Goal: Transaction & Acquisition: Purchase product/service

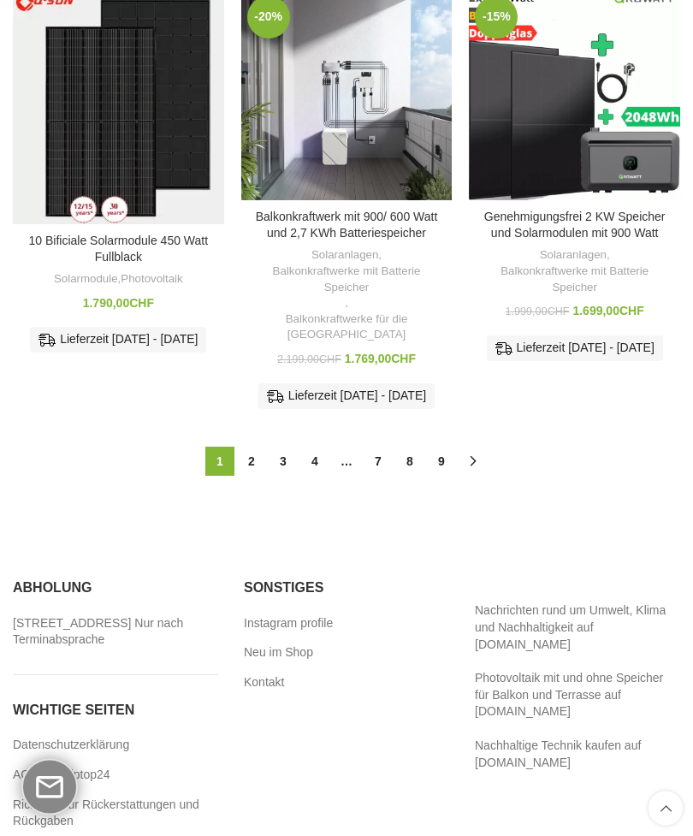
scroll to position [1094, 0]
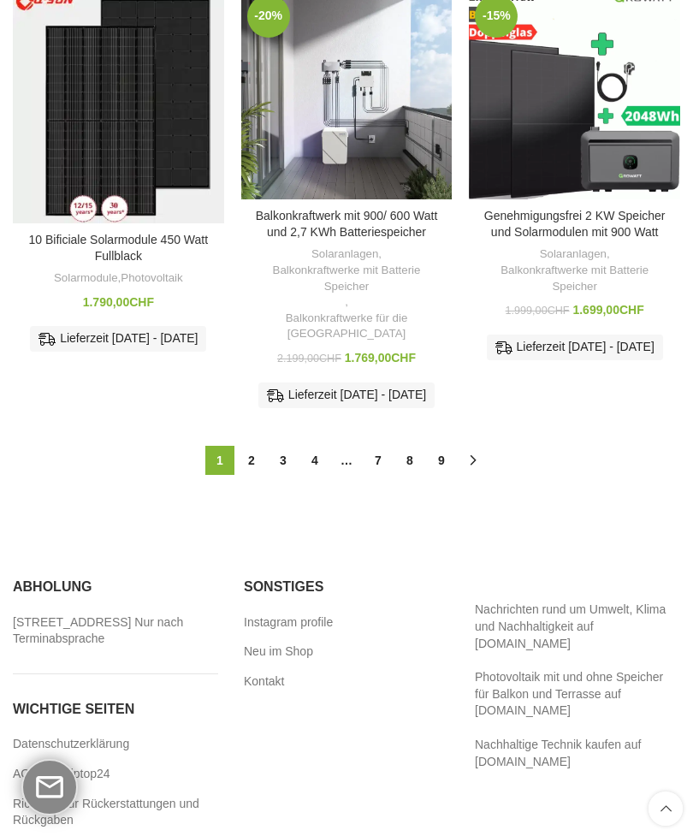
click at [255, 460] on link "2" at bounding box center [251, 460] width 29 height 29
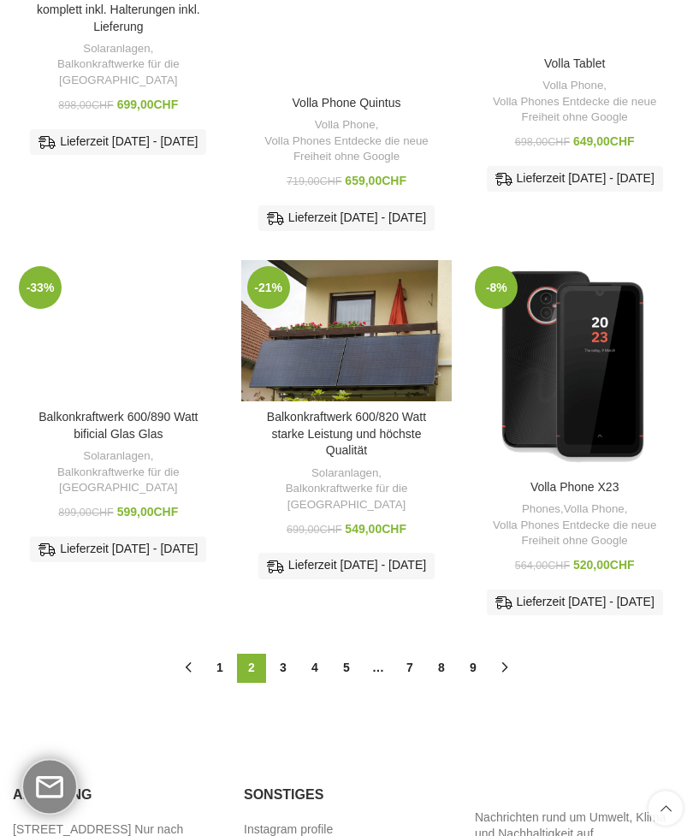
scroll to position [725, 0]
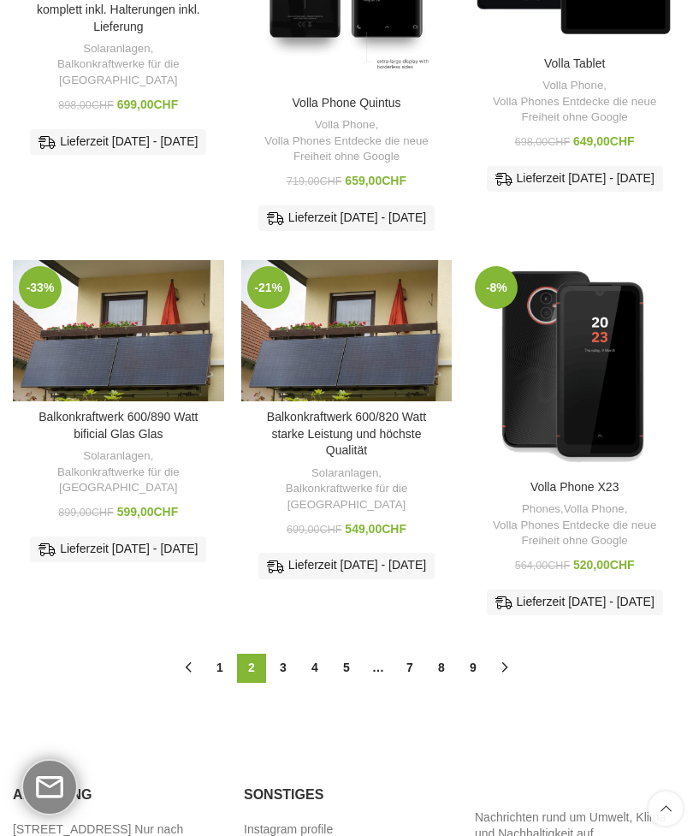
click at [94, 441] on link "Balkonkraftwerk 600/890 Watt bificial Glas Glas" at bounding box center [118, 425] width 159 height 31
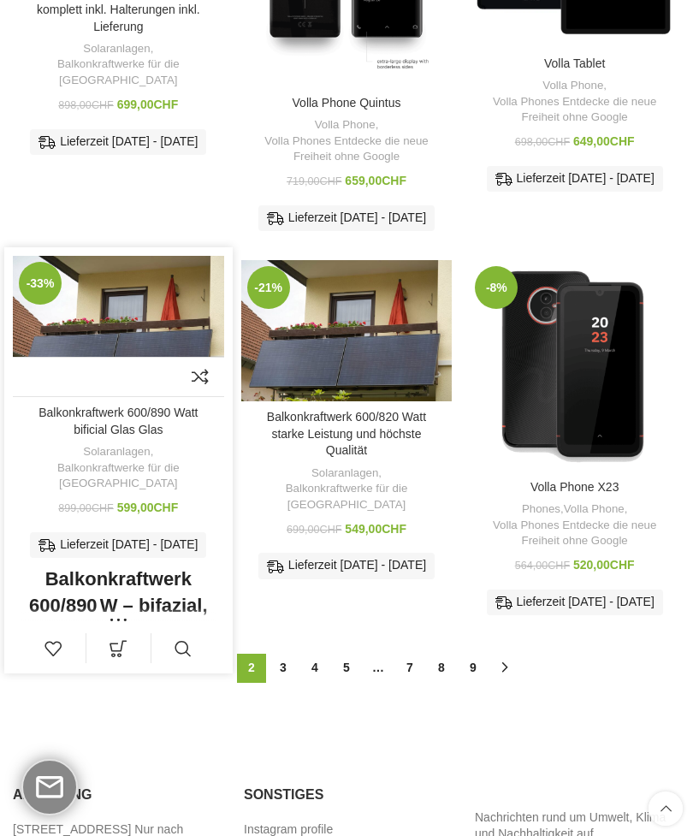
click at [123, 461] on link "Solaranlagen" at bounding box center [116, 452] width 67 height 16
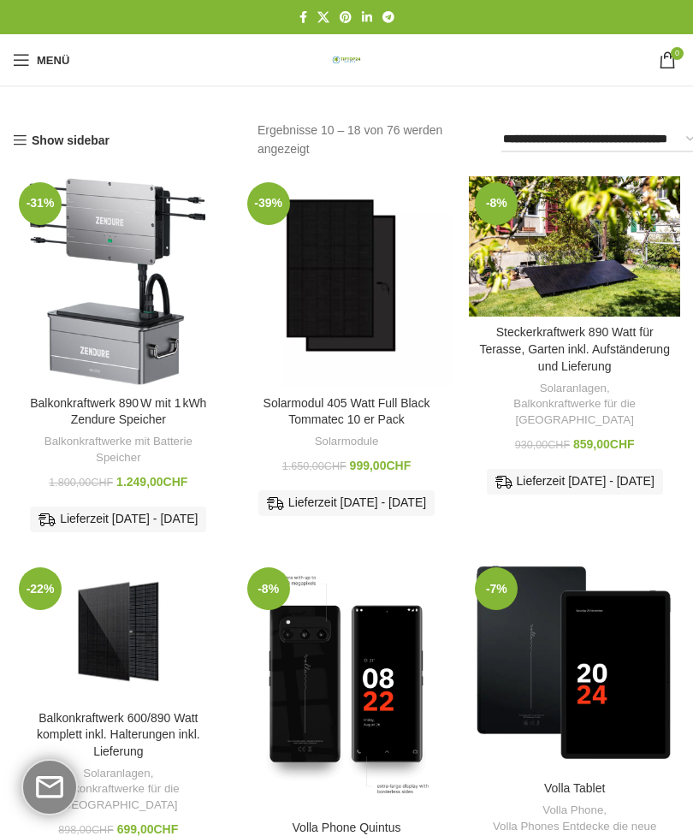
scroll to position [780, 0]
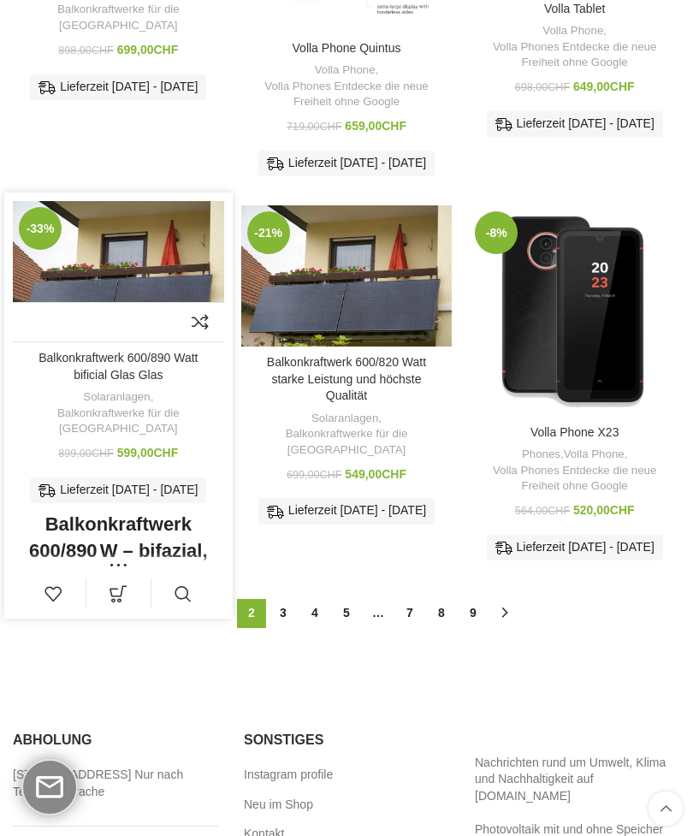
click at [118, 247] on img "Balkonkraftwerk 600/890 Watt bificial Glas Glas" at bounding box center [118, 271] width 211 height 141
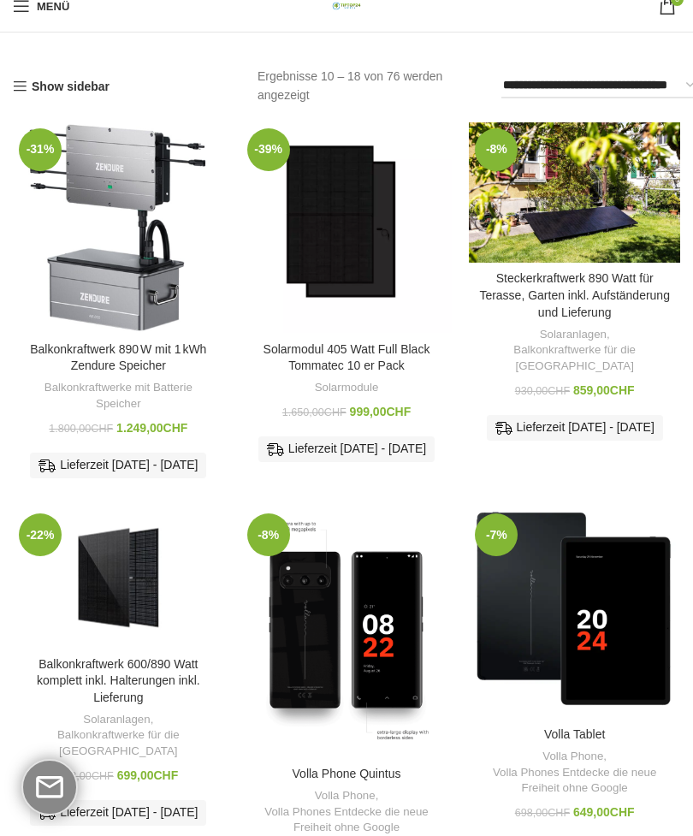
scroll to position [0, 0]
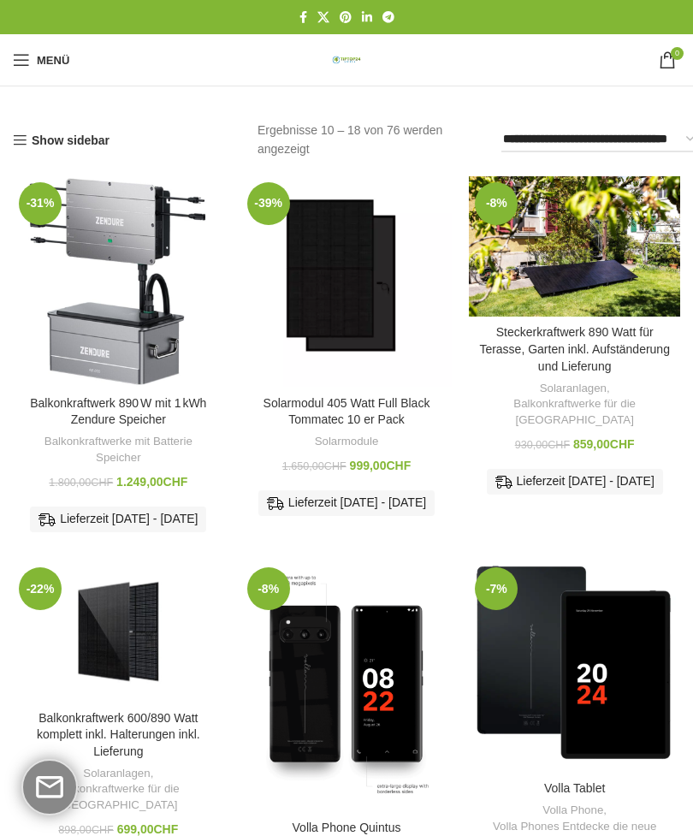
click at [24, 65] on span "Mobiles Menü öffnen" at bounding box center [21, 59] width 17 height 17
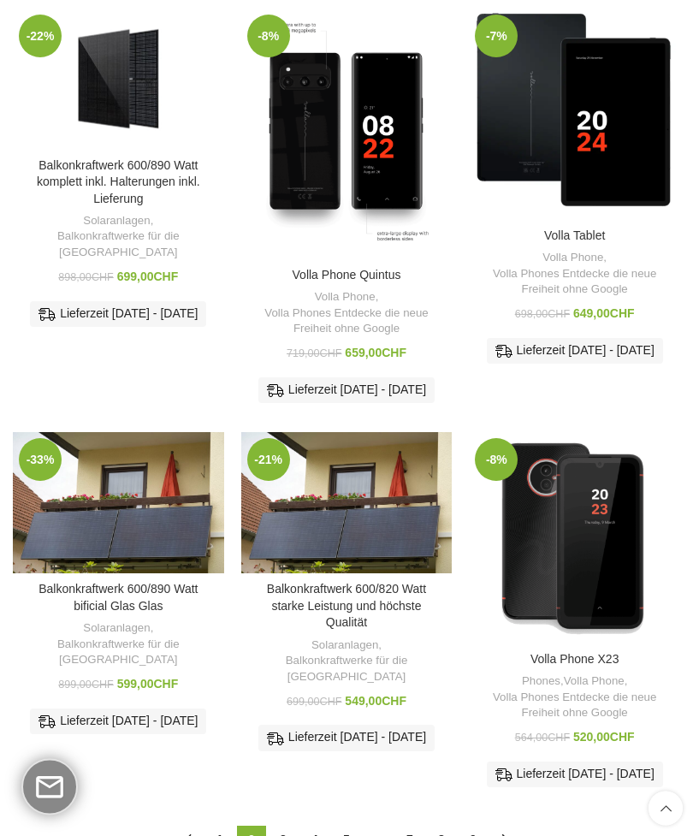
scroll to position [553, 0]
click at [80, 556] on img "Balkonkraftwerk 600/890 Watt bificial Glas Glas" at bounding box center [118, 502] width 211 height 141
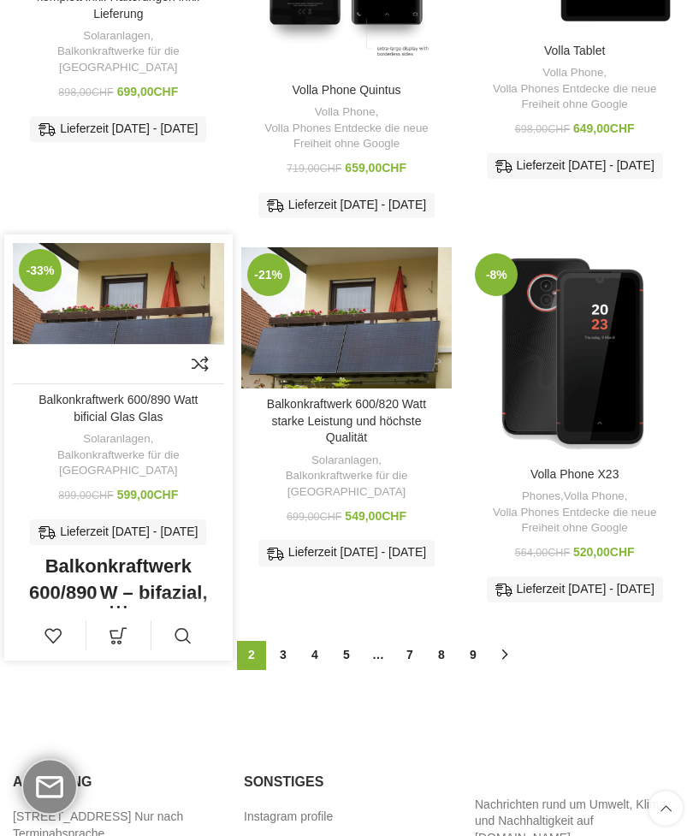
scroll to position [739, 0]
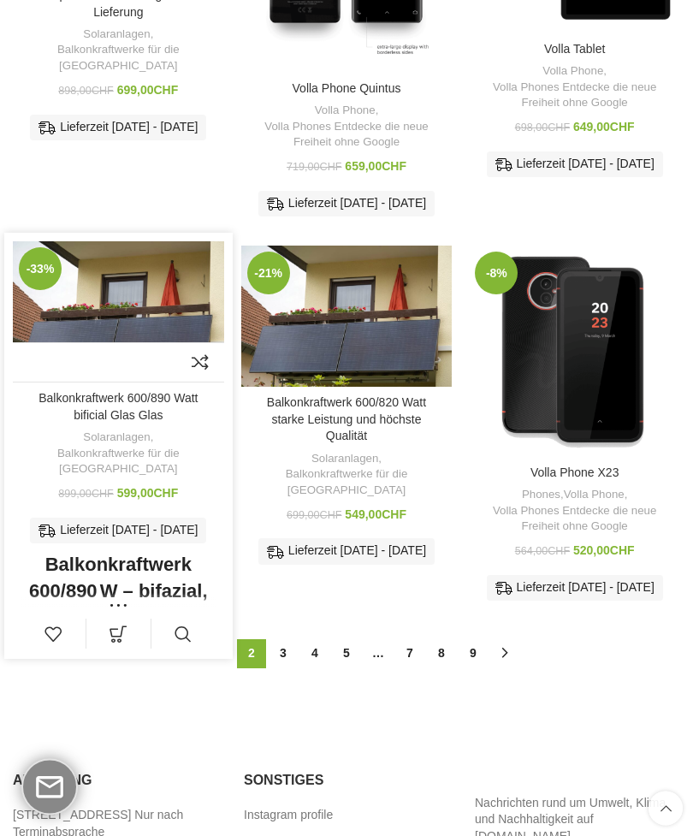
click at [116, 650] on link "In den Warenkorb" at bounding box center [118, 635] width 64 height 30
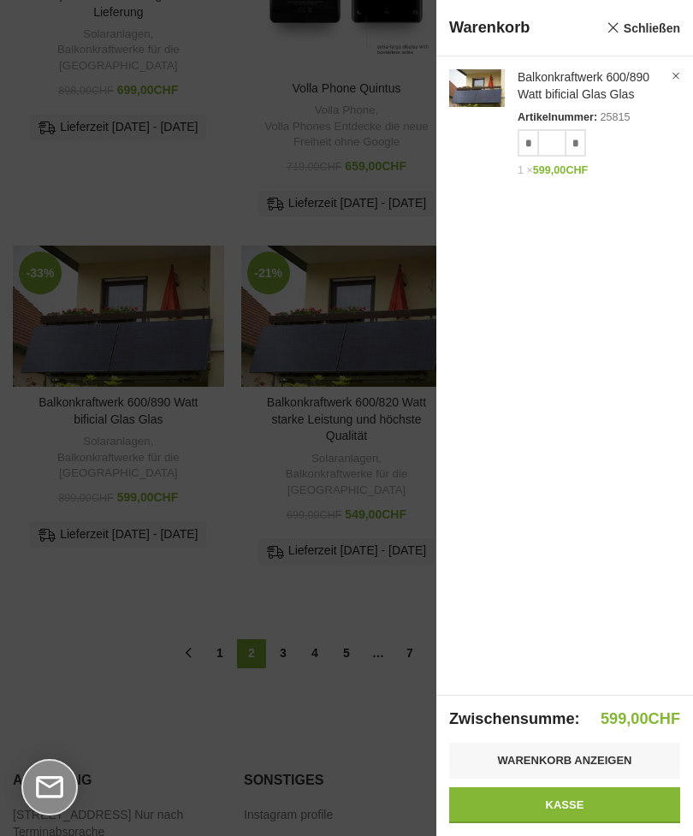
click at [609, 26] on link "Schließen" at bounding box center [644, 27] width 74 height 21
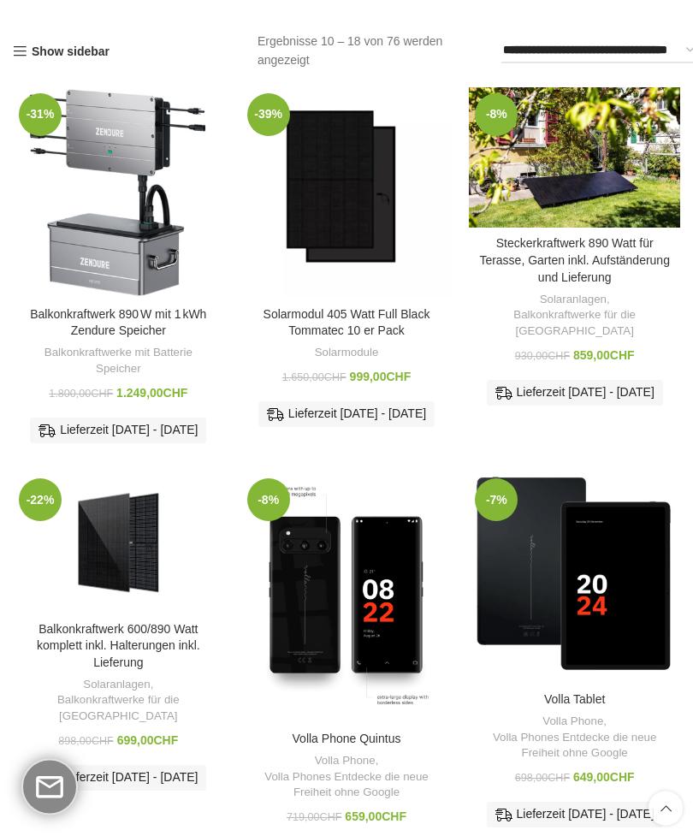
scroll to position [0, 0]
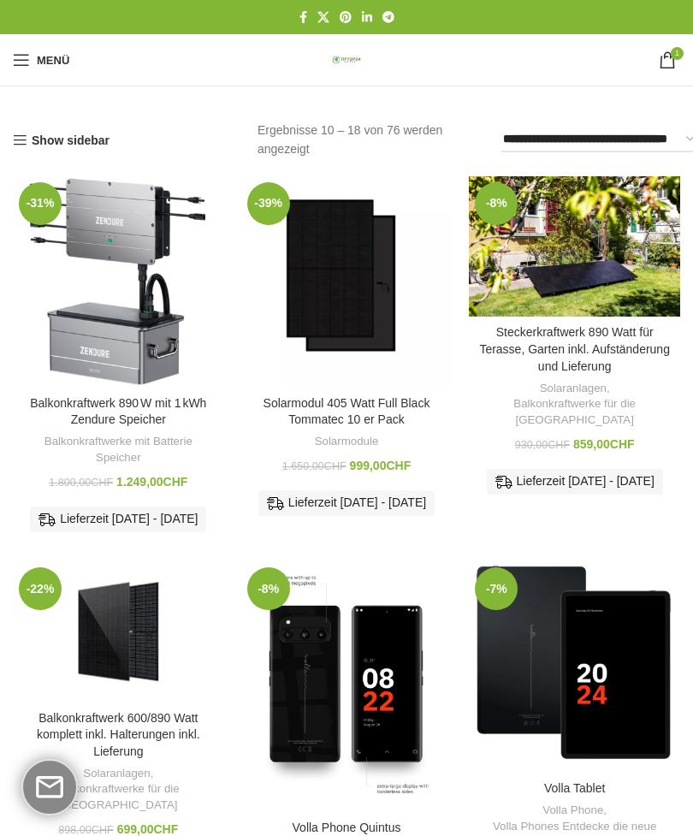
click at [33, 57] on link "Menü" at bounding box center [41, 60] width 74 height 34
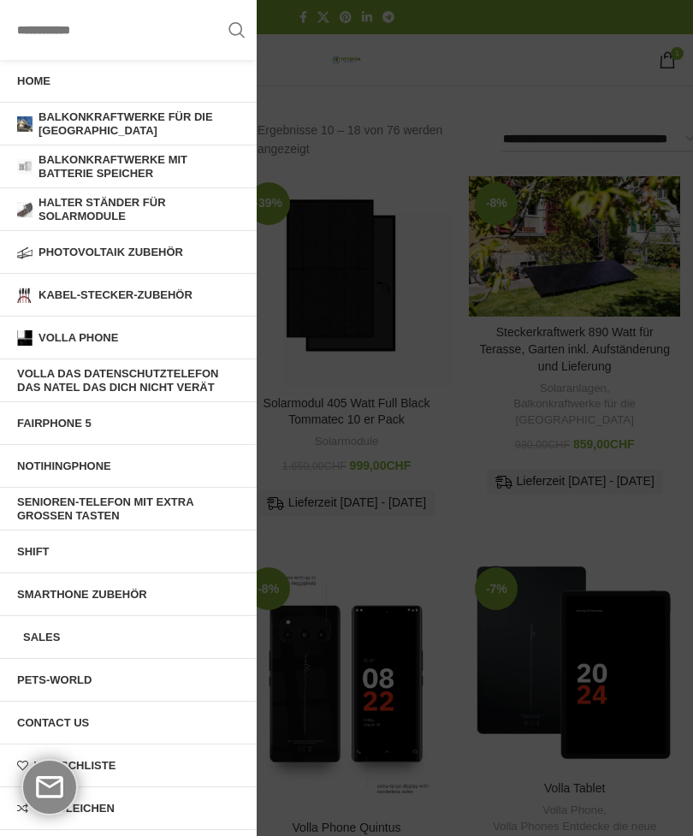
click at [68, 253] on span "Photovoltaik Zubehör" at bounding box center [111, 253] width 145 height 14
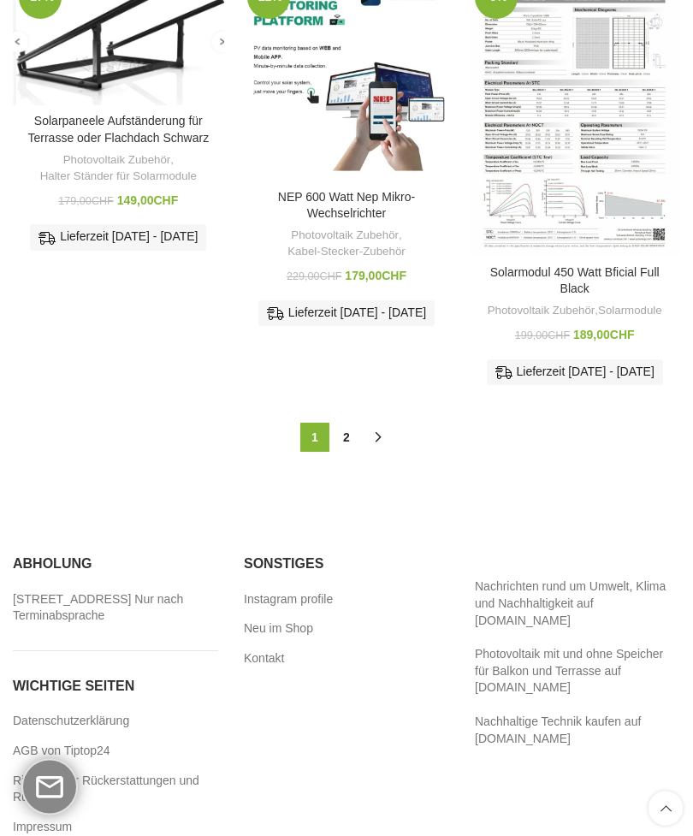
scroll to position [1104, 0]
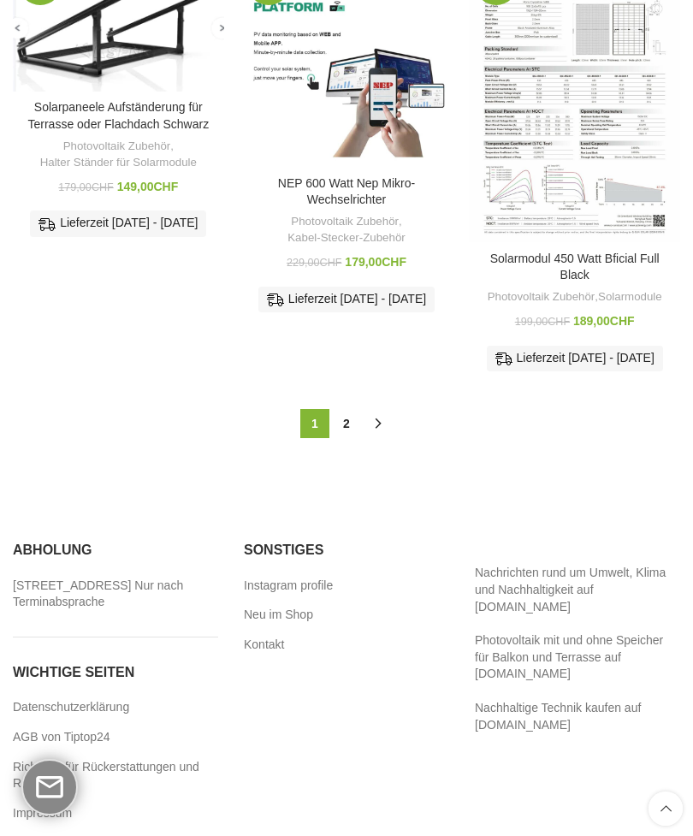
click at [350, 438] on link "2" at bounding box center [346, 423] width 29 height 29
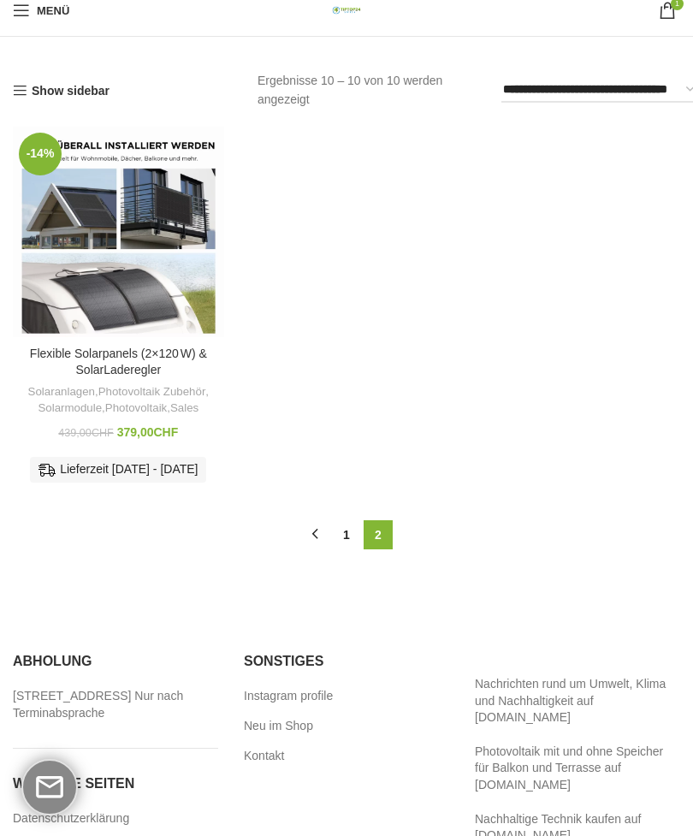
scroll to position [1, 0]
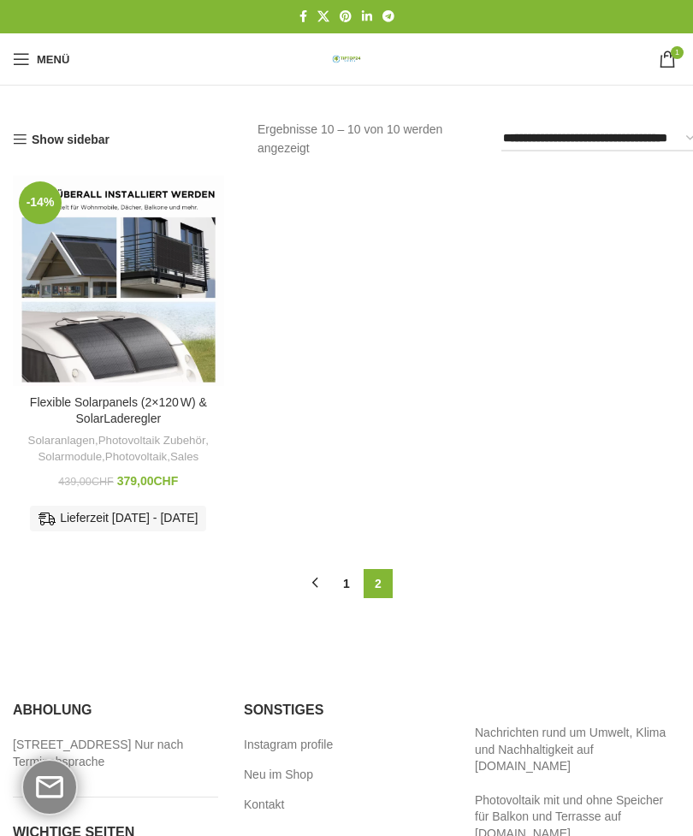
click at [354, 597] on link "1" at bounding box center [346, 583] width 29 height 29
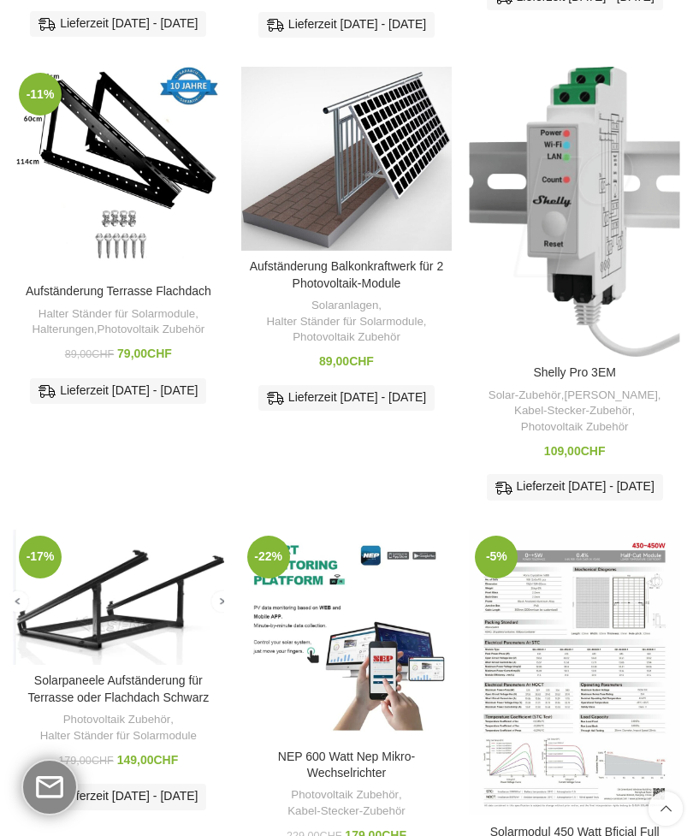
scroll to position [529, 0]
click at [87, 299] on link "Aufständerung Terrasse Flachdach" at bounding box center [119, 292] width 186 height 14
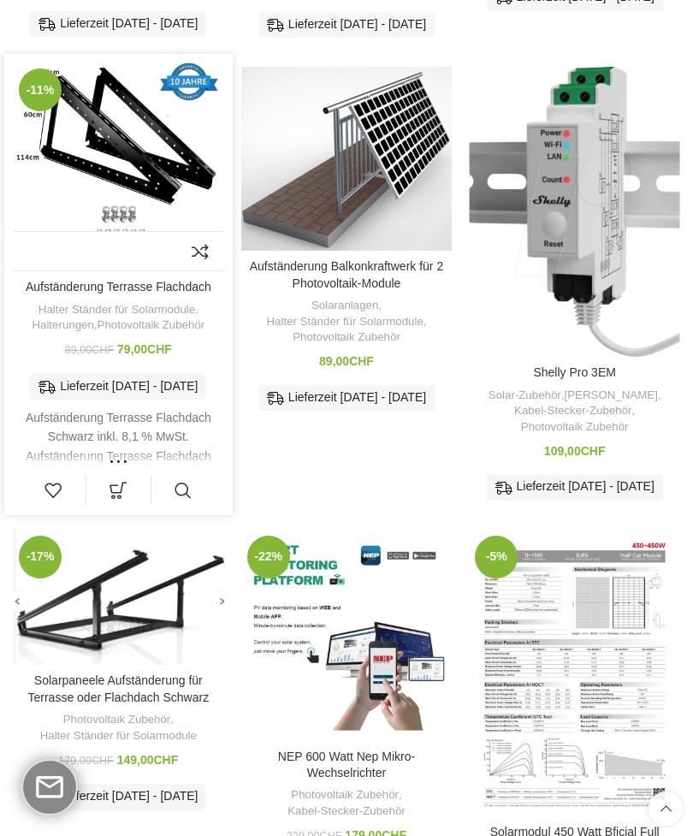
click at [116, 505] on link "In den Warenkorb" at bounding box center [118, 490] width 64 height 30
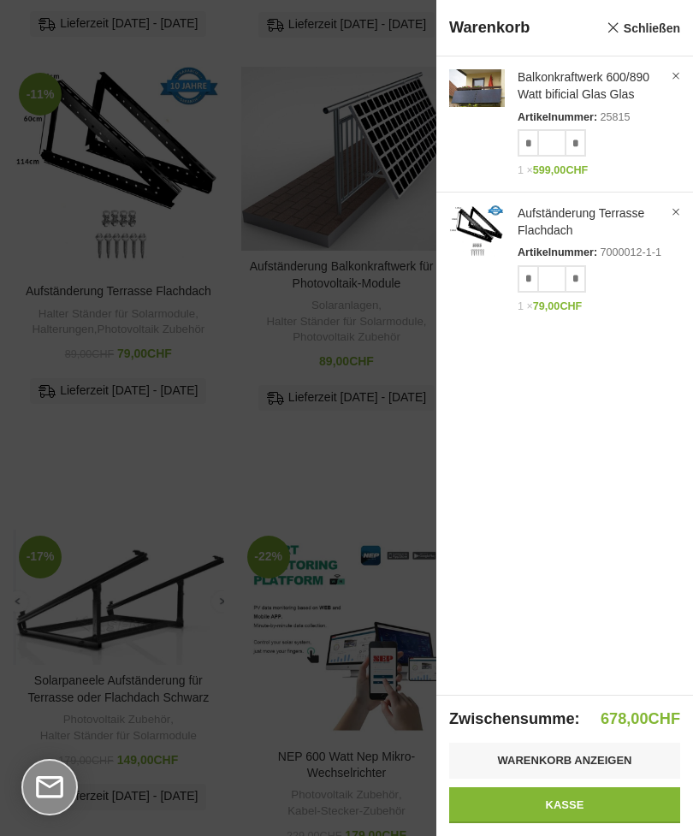
click at [575, 271] on input "*" at bounding box center [575, 278] width 21 height 27
type input "*"
click at [527, 812] on link "Kasse" at bounding box center [564, 806] width 231 height 36
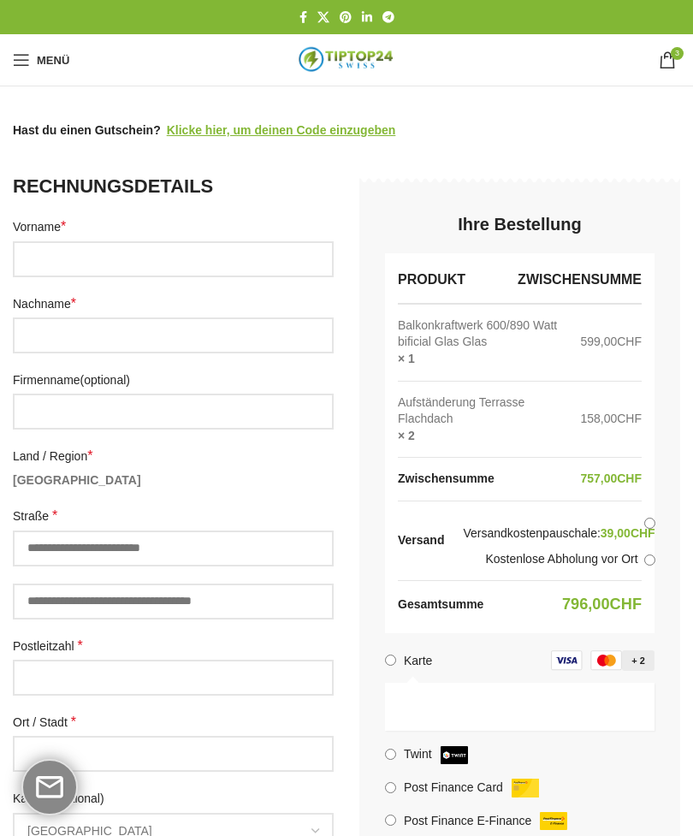
select select "**"
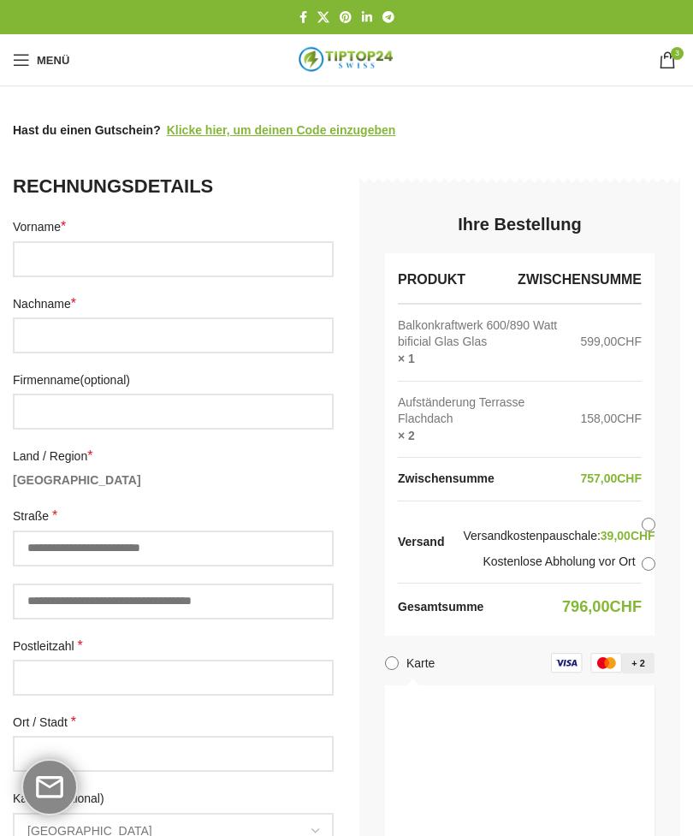
click at [628, 556] on label "Kostenlose Abholung vor Ort" at bounding box center [559, 562] width 192 height 17
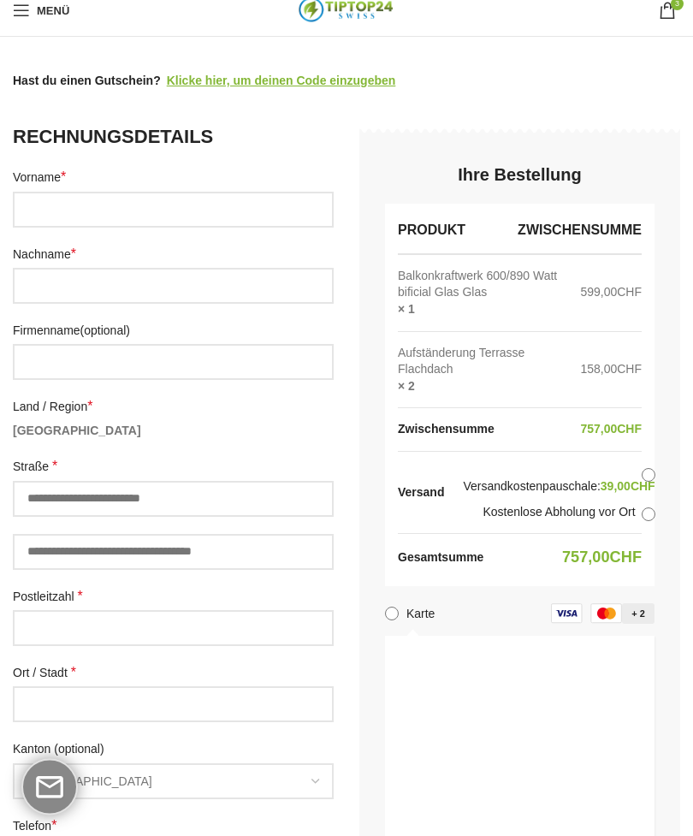
scroll to position [46, 0]
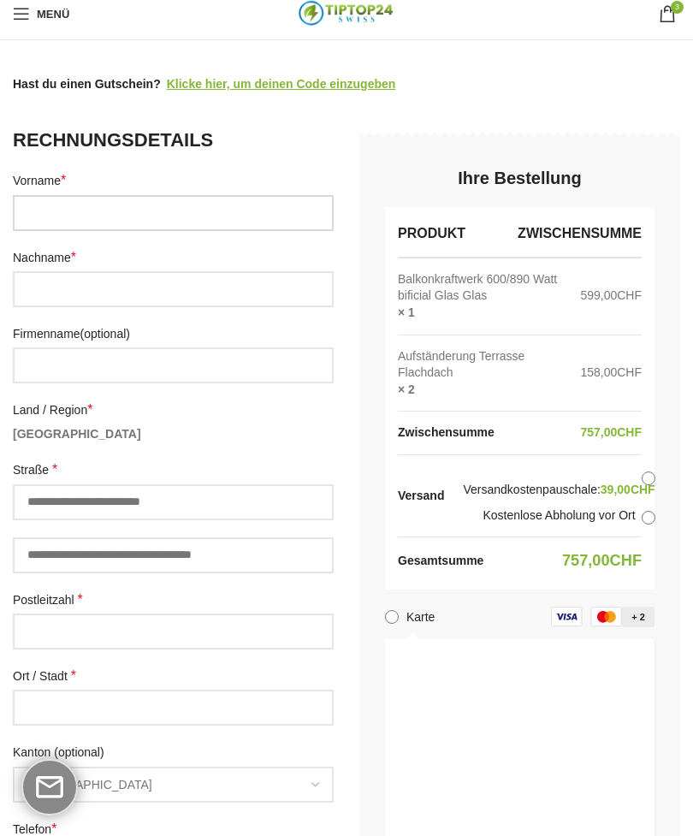
click at [37, 209] on input "Vorname *" at bounding box center [173, 213] width 321 height 36
type input "******"
click at [38, 283] on input "Nachname *" at bounding box center [173, 289] width 321 height 36
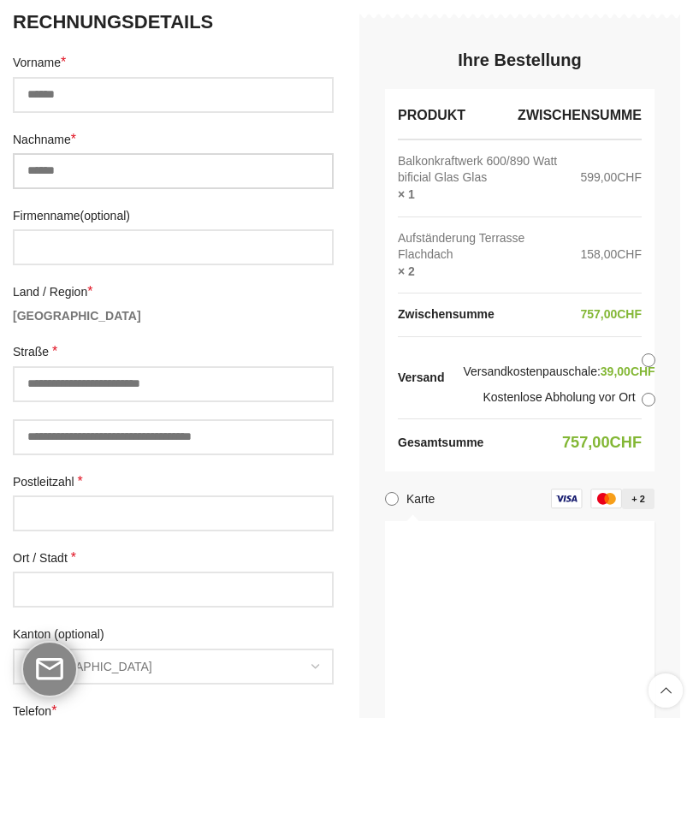
type input "******"
click at [39, 485] on input "Straße *" at bounding box center [173, 503] width 321 height 36
type input "**********"
click at [37, 614] on input "Postleitzahl *" at bounding box center [173, 632] width 321 height 36
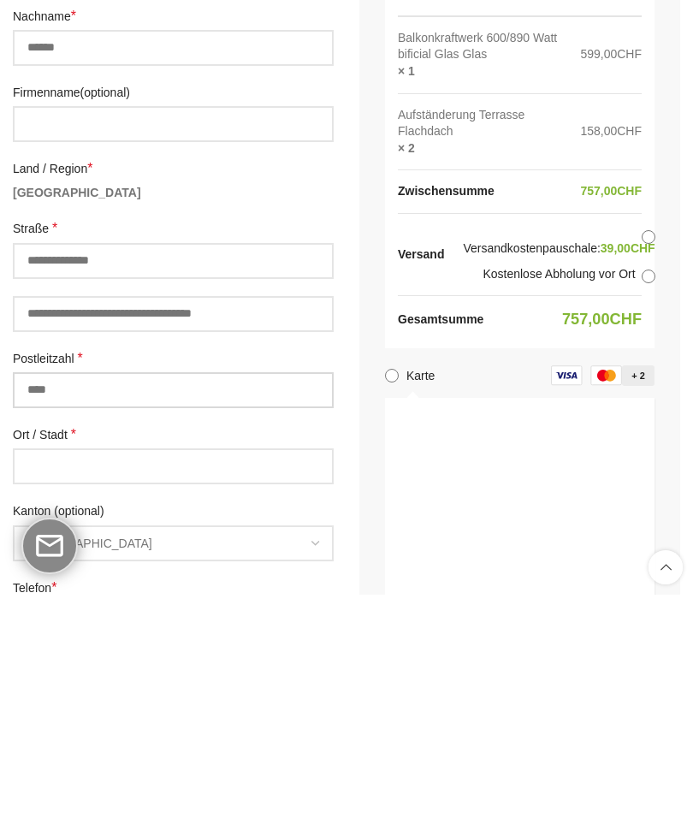
type input "****"
click at [27, 690] on input "Ort / Stadt *" at bounding box center [173, 708] width 321 height 36
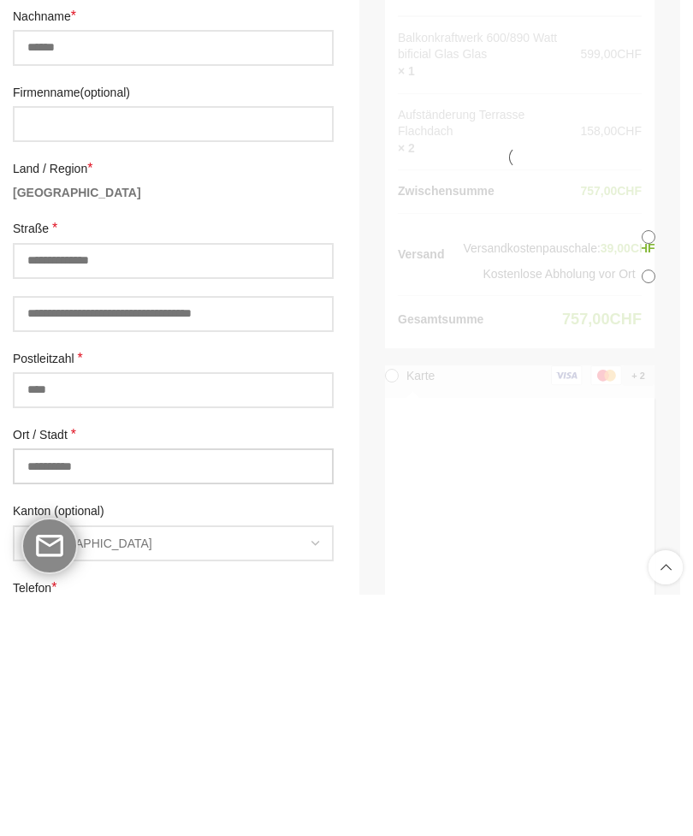
type input "**********"
click at [51, 769] on span "Bern" at bounding box center [174, 785] width 318 height 33
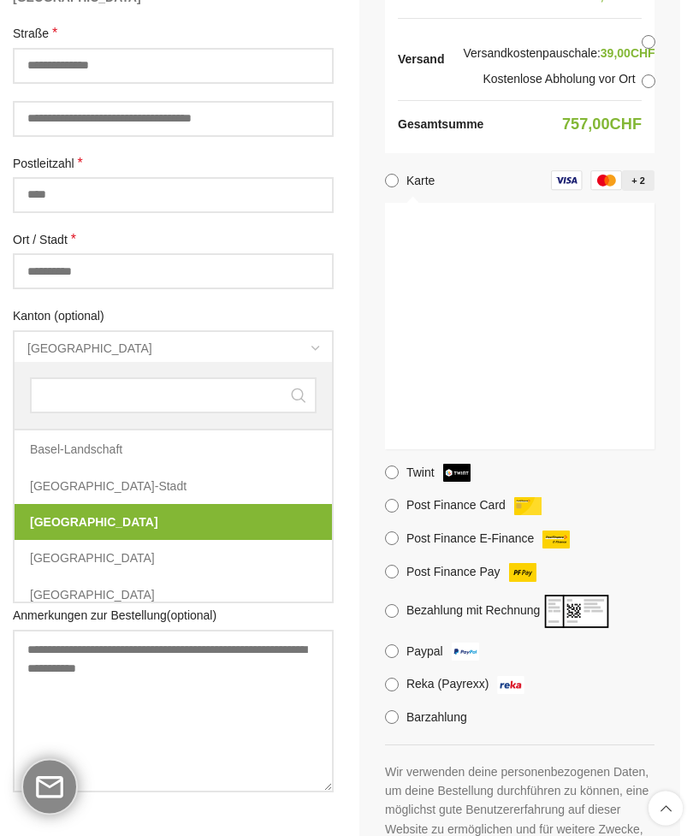
scroll to position [483, 0]
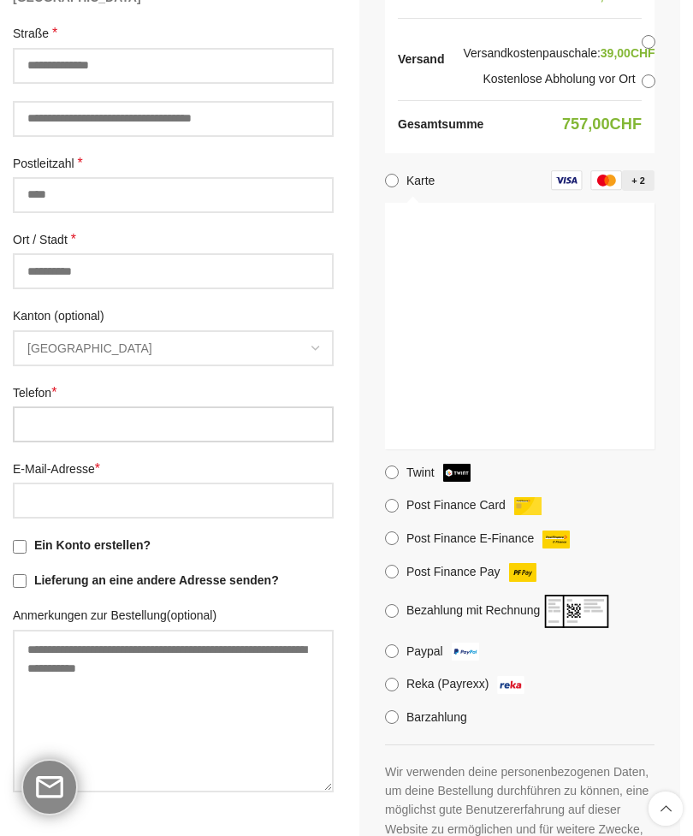
click at [36, 408] on input "Telefon *" at bounding box center [173, 425] width 321 height 36
type input "**********"
click at [43, 491] on input "E-Mail-Adresse *" at bounding box center [173, 502] width 321 height 36
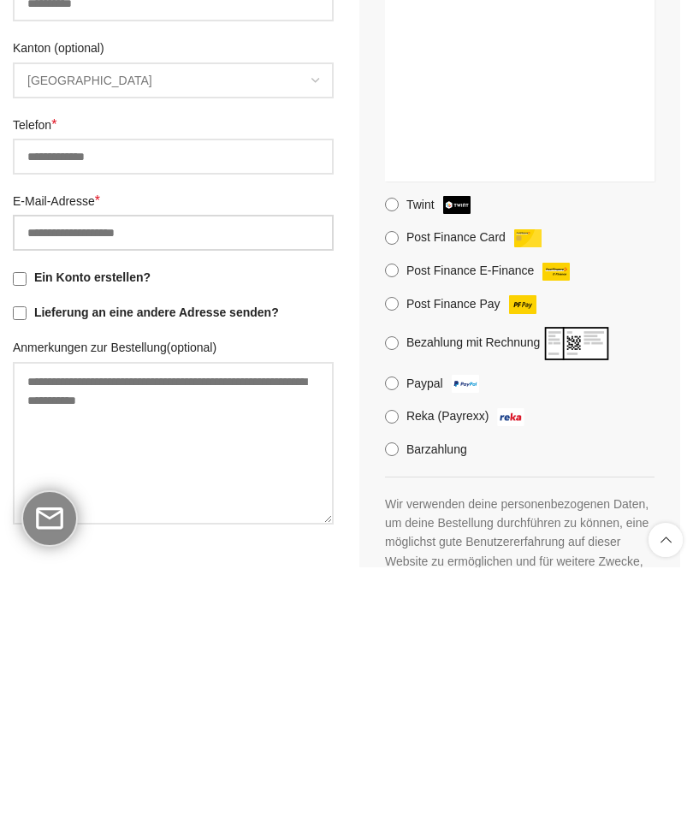
type input "**********"
click at [60, 631] on textarea "Anmerkungen zur Bestellung (optional)" at bounding box center [173, 712] width 321 height 163
click at [78, 631] on textarea "**********" at bounding box center [173, 712] width 321 height 163
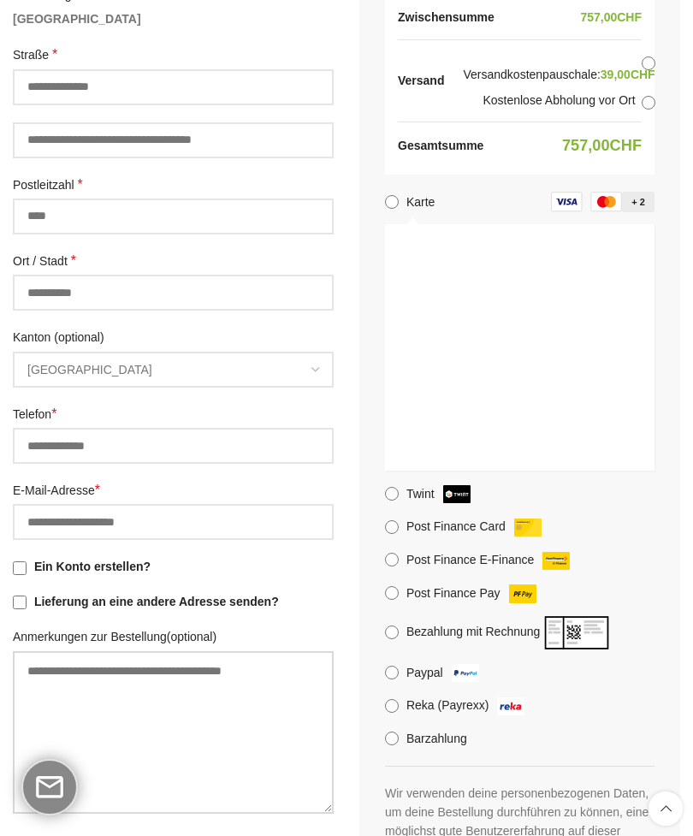
scroll to position [444, 0]
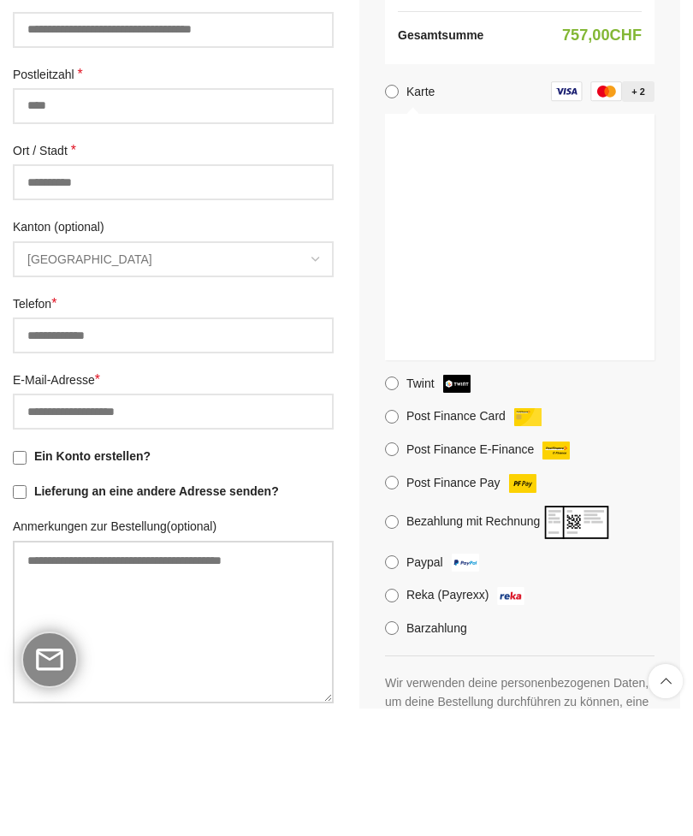
type textarea "**********"
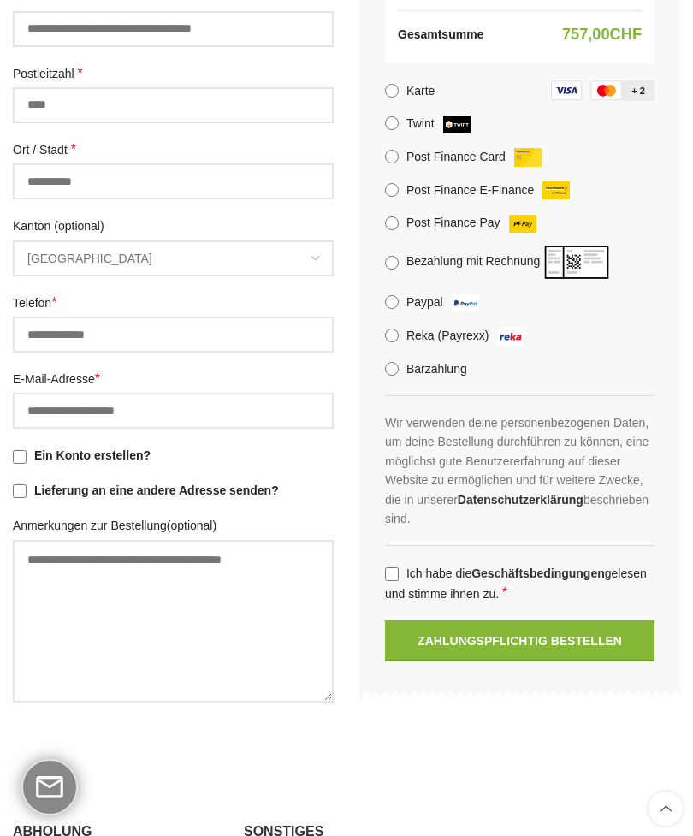
click at [391, 563] on label "Ich habe die Geschäftsbedingungen gelesen und stimme ihnen zu. *" at bounding box center [520, 583] width 270 height 40
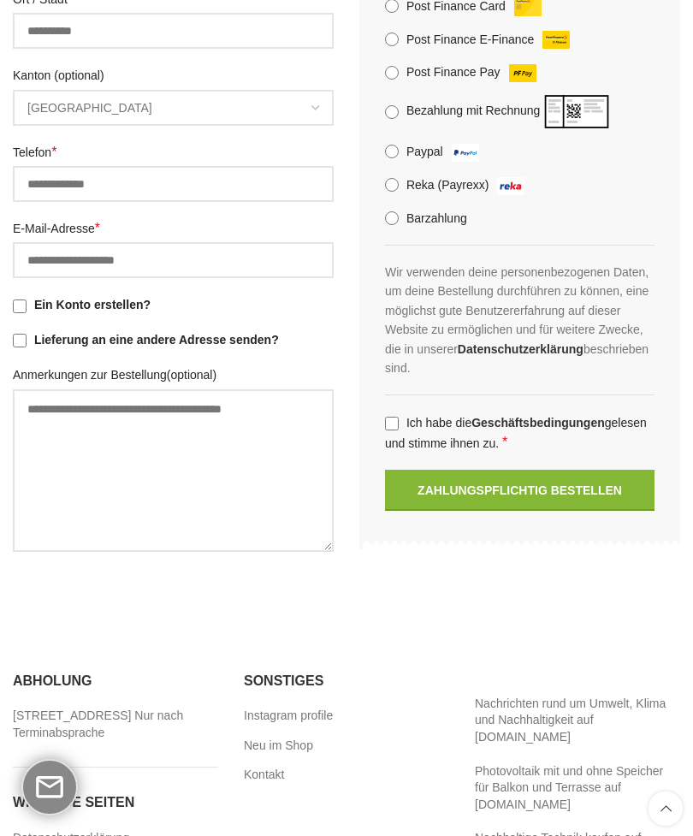
scroll to position [723, 0]
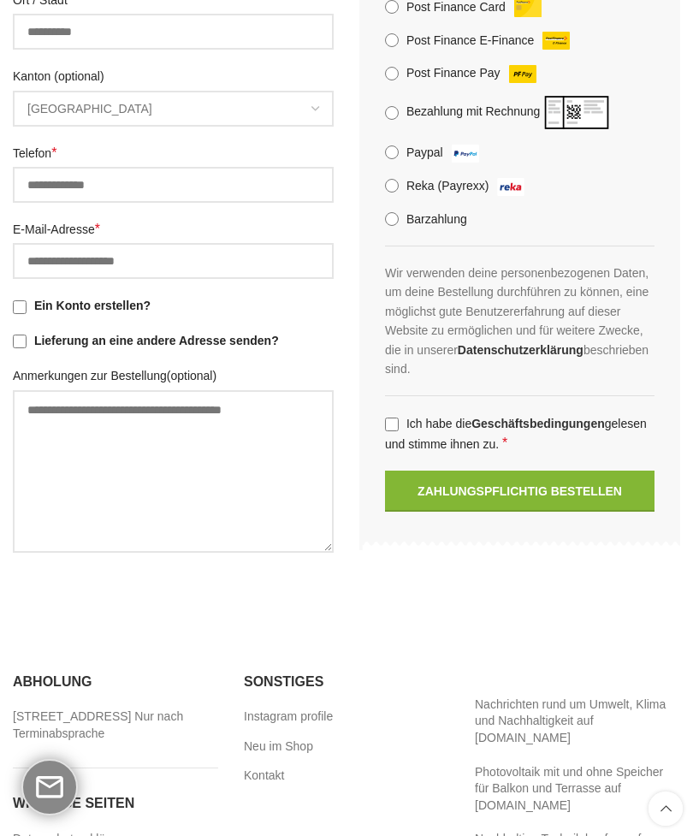
click at [473, 493] on button "Zahlungspflichtig bestellen" at bounding box center [520, 491] width 270 height 41
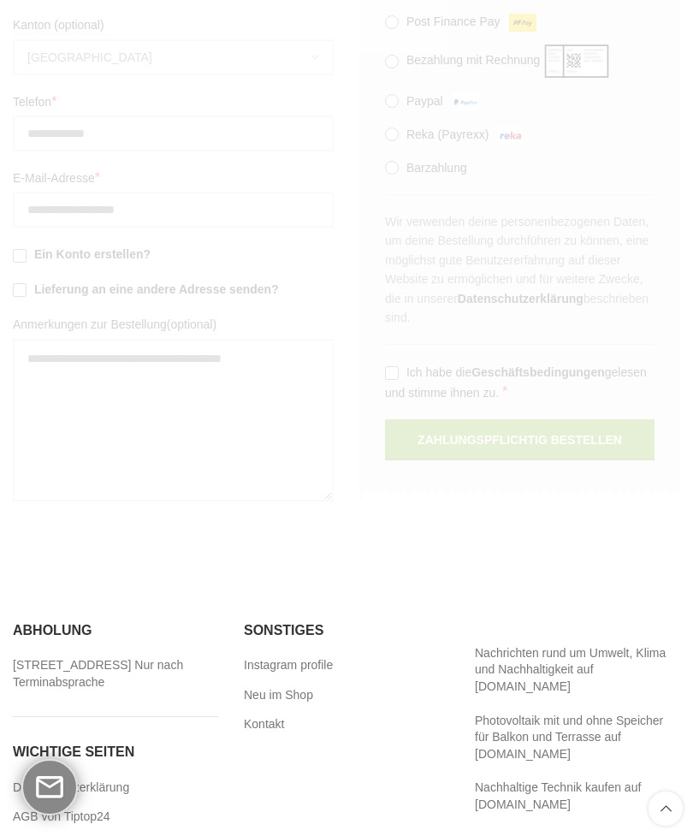
scroll to position [777, 0]
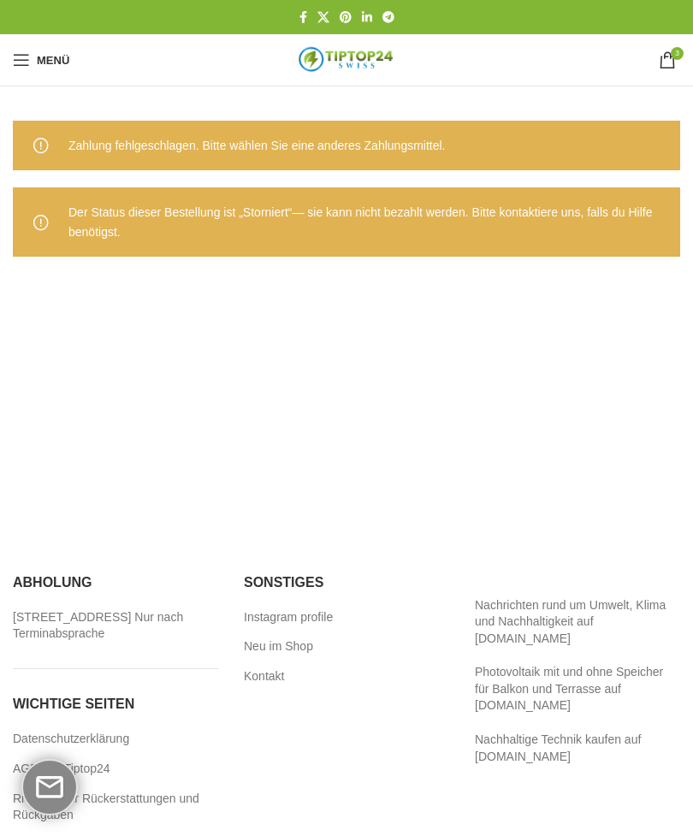
click at [670, 57] on span "3 Artikel" at bounding box center [667, 59] width 17 height 17
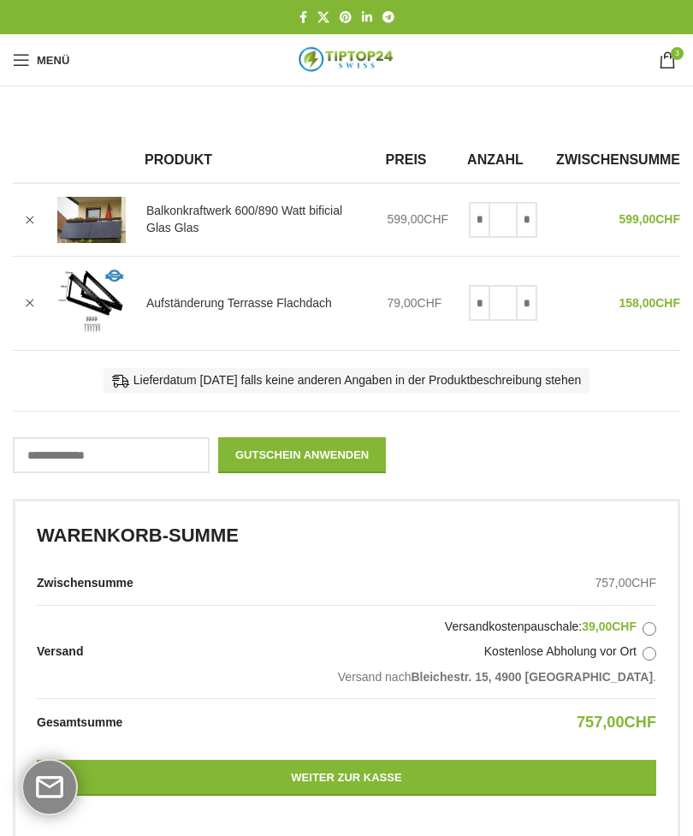
click at [266, 771] on link "Weiter zur Kasse" at bounding box center [347, 778] width 620 height 36
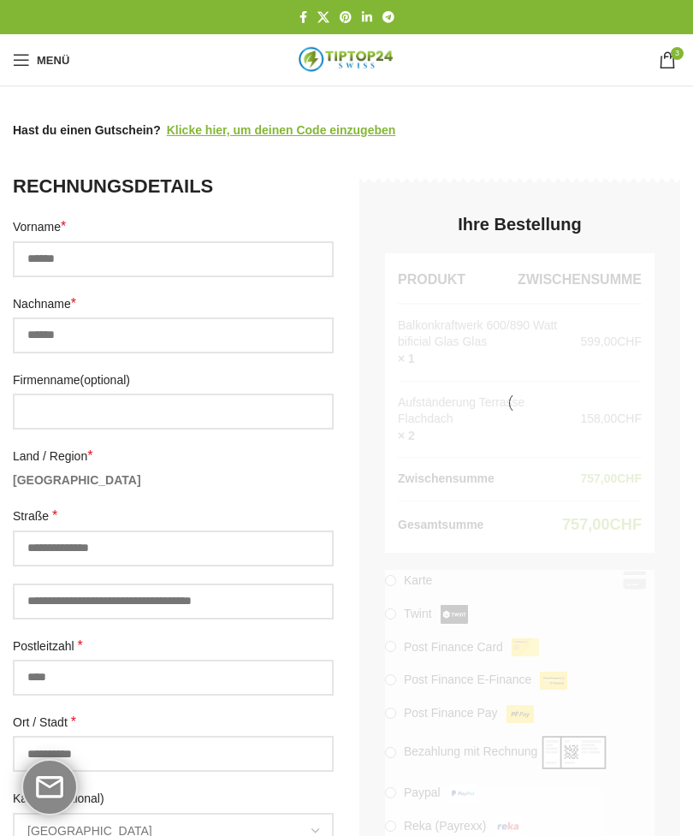
select select "**"
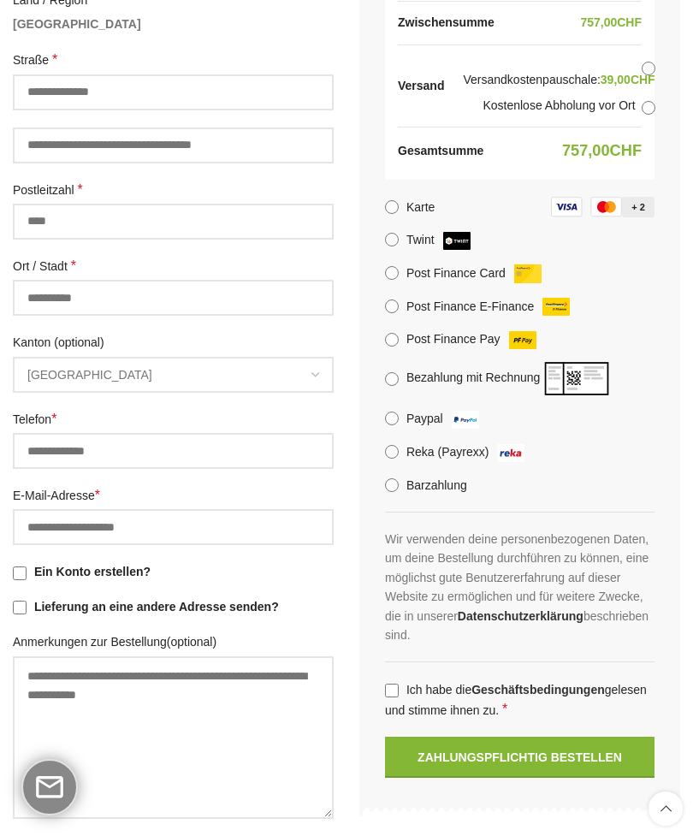
scroll to position [457, 0]
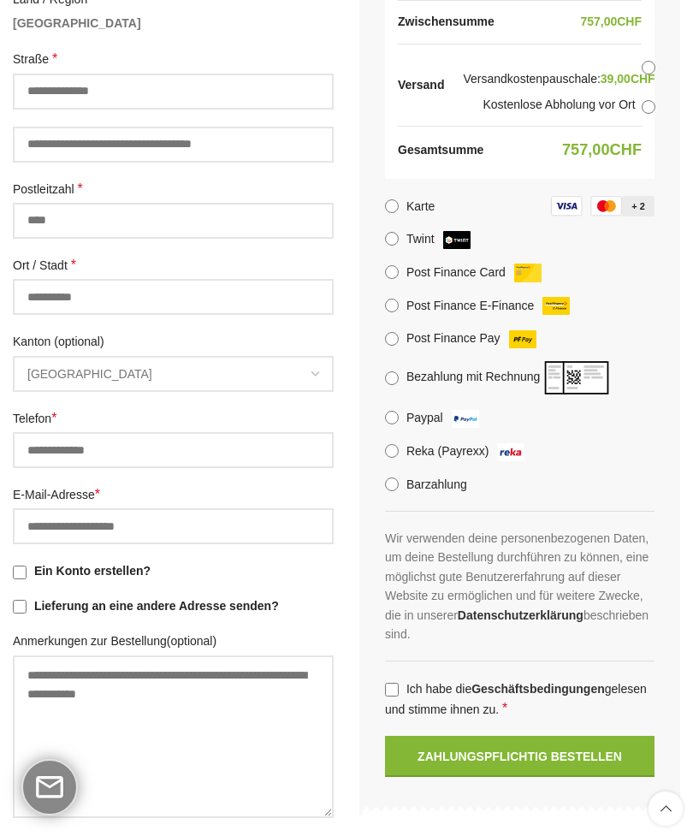
click at [448, 753] on button "Zahlungspflichtig bestellen" at bounding box center [520, 756] width 270 height 41
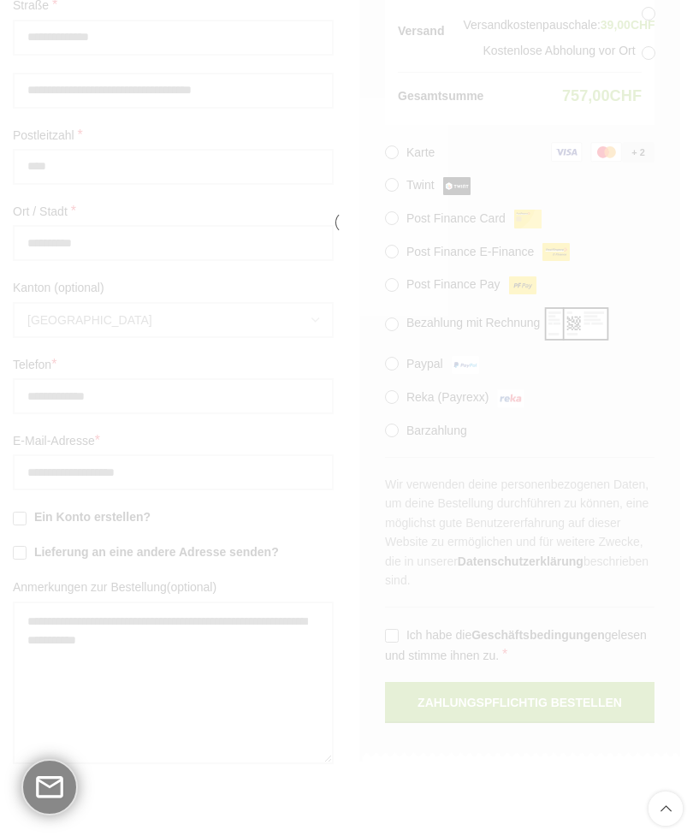
scroll to position [512, 0]
